Goal: Task Accomplishment & Management: Manage account settings

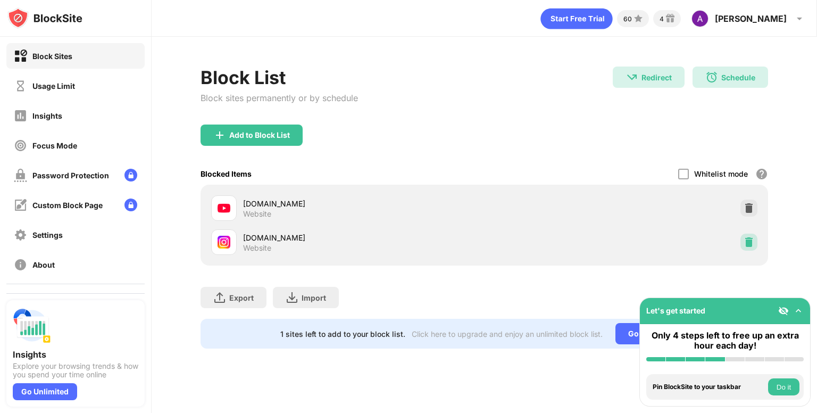
click at [749, 245] on img at bounding box center [749, 242] width 11 height 11
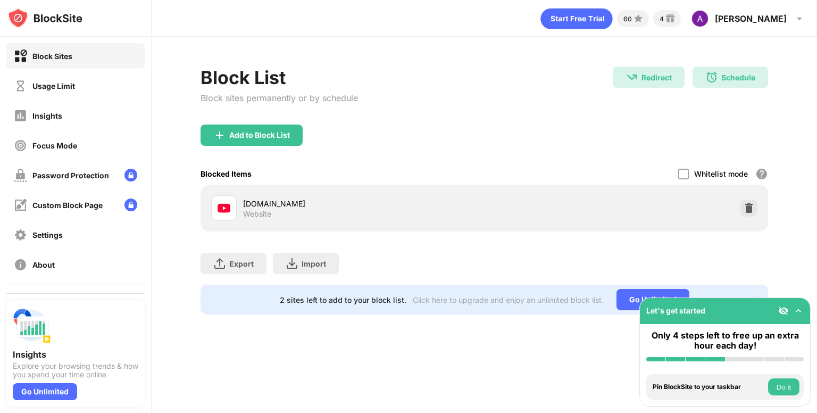
click at [230, 122] on div "Block List Block sites permanently or by schedule" at bounding box center [279, 95] width 157 height 58
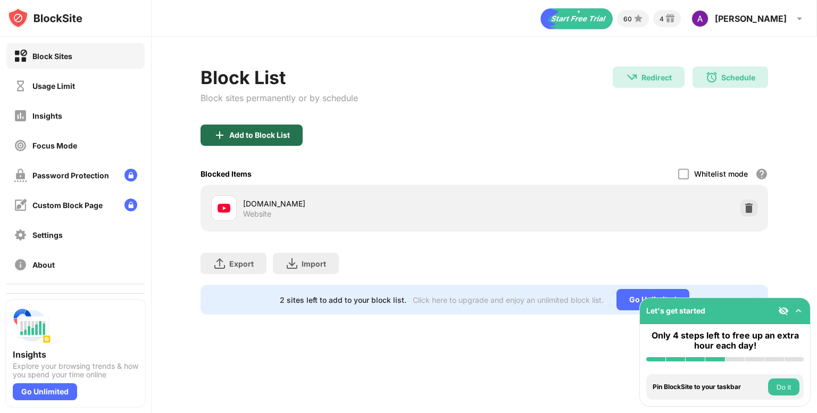
click at [226, 127] on div "Add to Block List" at bounding box center [252, 134] width 102 height 21
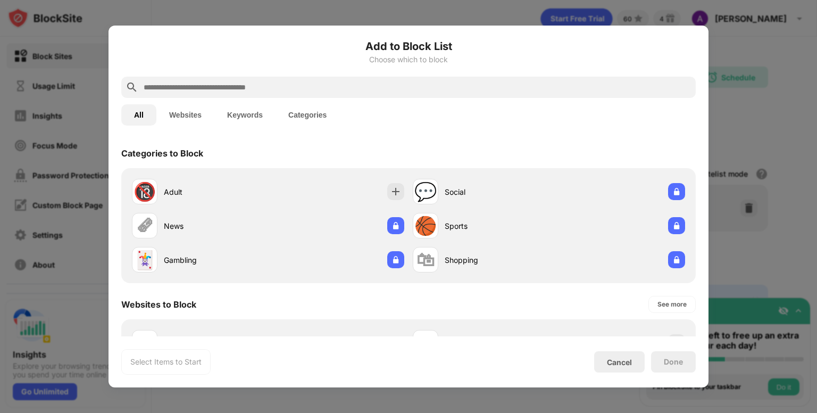
click at [213, 88] on input "text" at bounding box center [417, 87] width 549 height 13
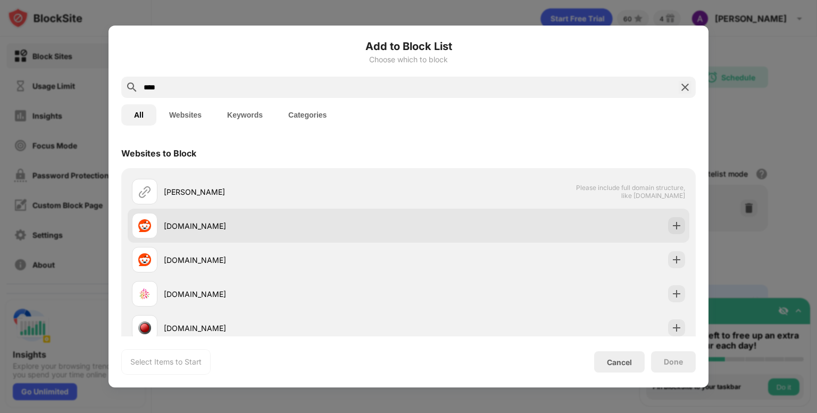
type input "****"
click at [226, 237] on div "[DOMAIN_NAME]" at bounding box center [270, 226] width 277 height 26
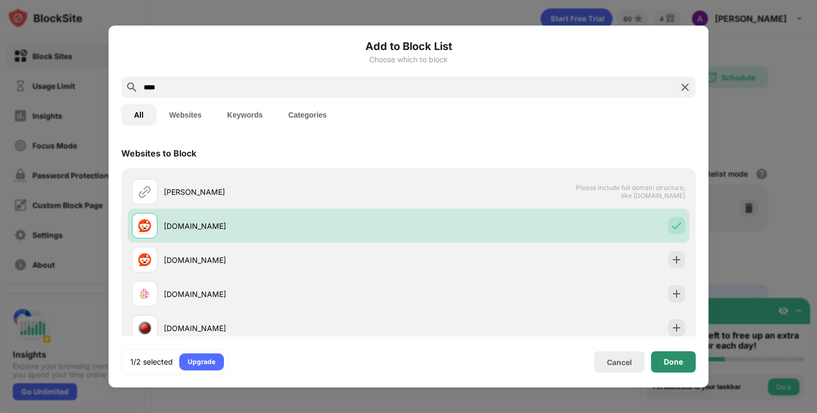
click at [657, 358] on div "Done" at bounding box center [673, 361] width 45 height 21
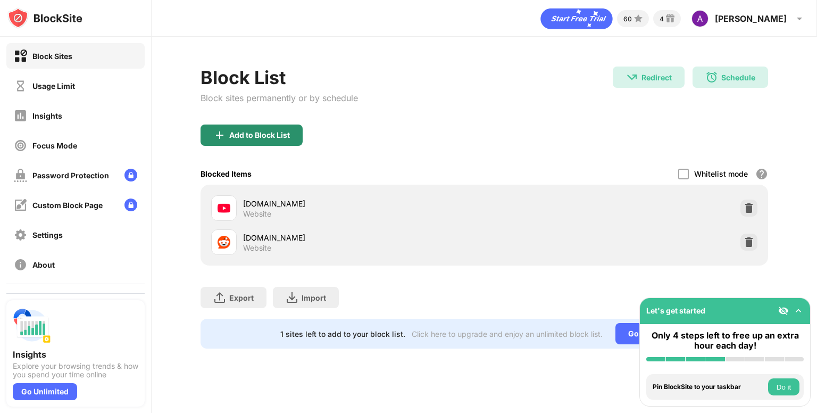
click at [285, 141] on div "Add to Block List" at bounding box center [252, 134] width 102 height 21
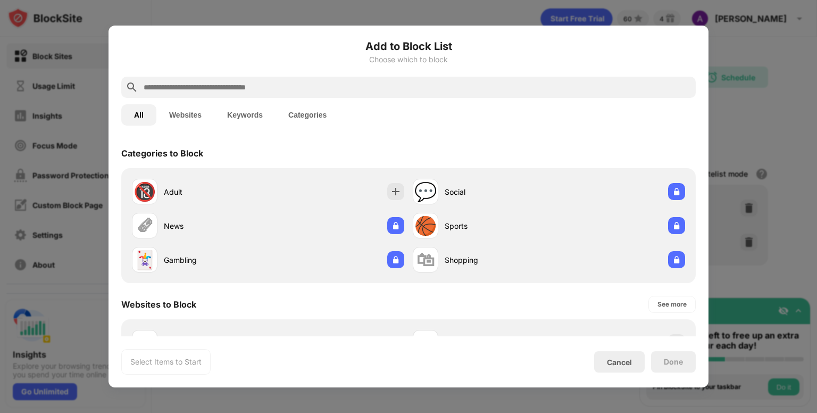
click at [300, 82] on input "text" at bounding box center [417, 87] width 549 height 13
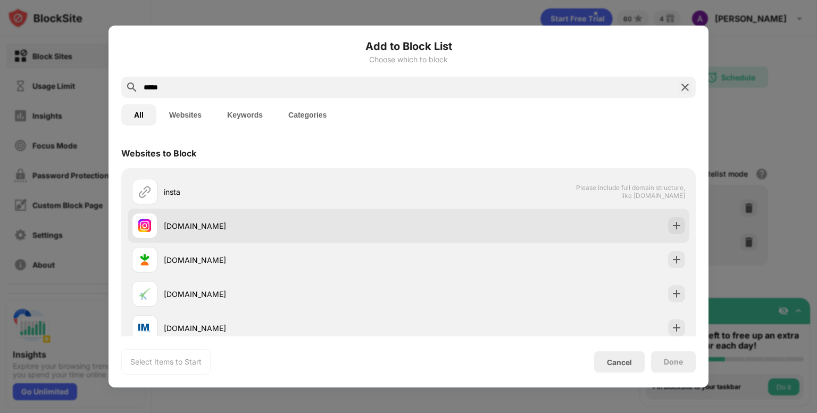
type input "*****"
click at [229, 224] on div "[DOMAIN_NAME]" at bounding box center [286, 225] width 245 height 11
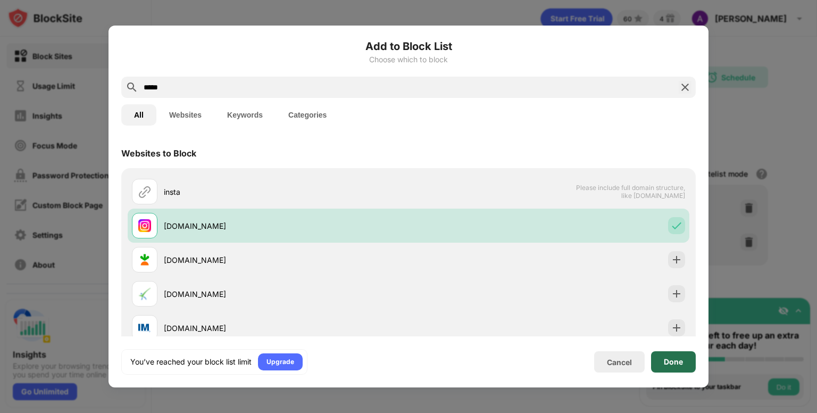
click at [689, 369] on div "Done" at bounding box center [673, 361] width 45 height 21
